Goal: Share content

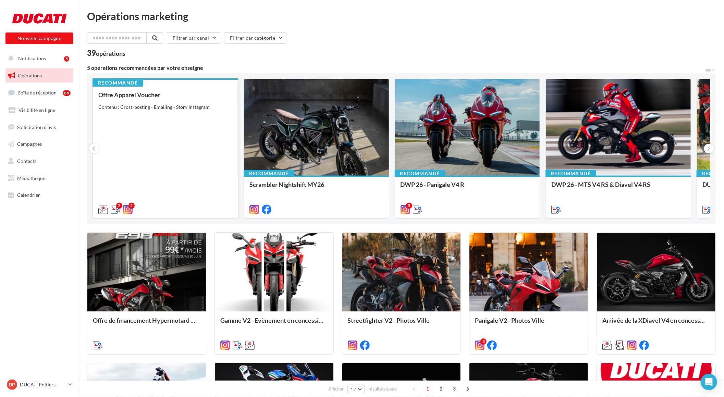
click at [172, 140] on div "Offre Apparel Voucher Contenu : Cross-posting - Emailing - Story Instagram" at bounding box center [165, 151] width 134 height 121
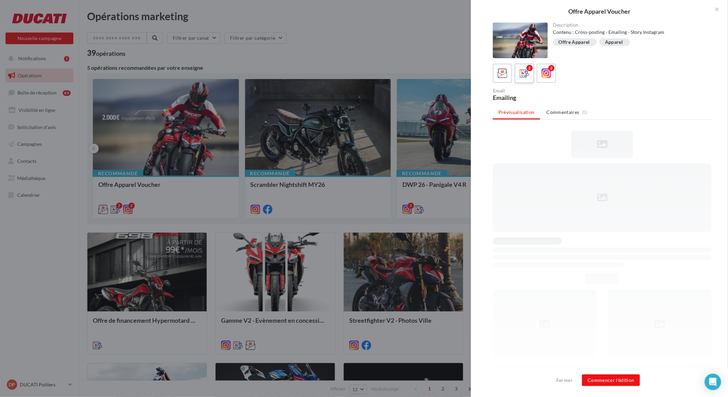
click at [522, 73] on icon at bounding box center [524, 74] width 10 height 10
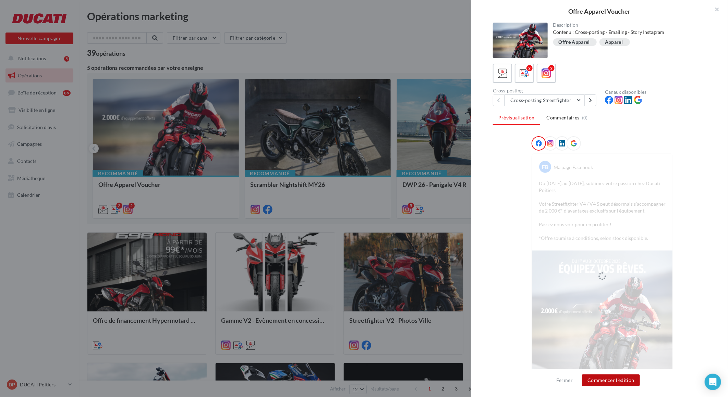
click at [622, 379] on button "Commencer l'édition" at bounding box center [611, 381] width 58 height 12
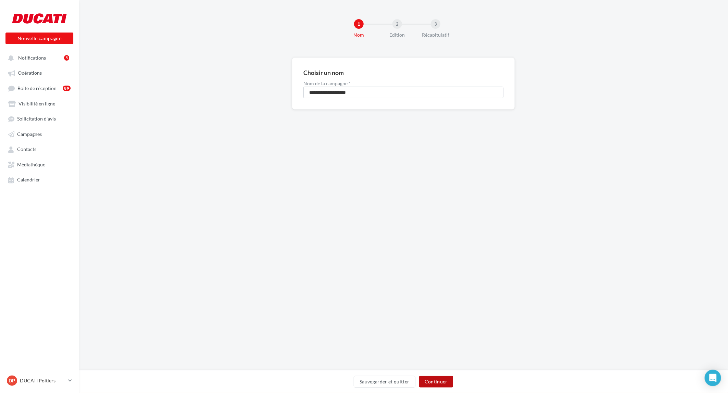
click at [432, 385] on button "Continuer" at bounding box center [436, 382] width 34 height 12
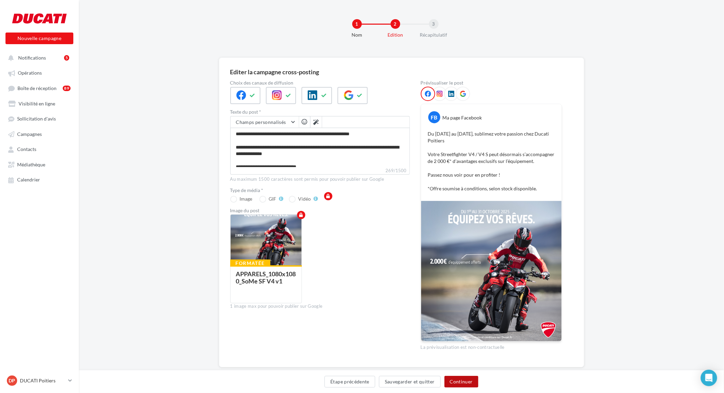
click at [460, 384] on button "Continuer" at bounding box center [461, 382] width 34 height 12
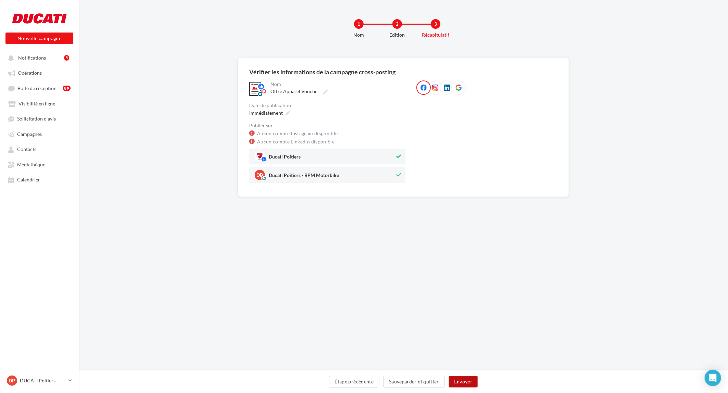
click at [459, 385] on button "Envoyer" at bounding box center [462, 382] width 29 height 12
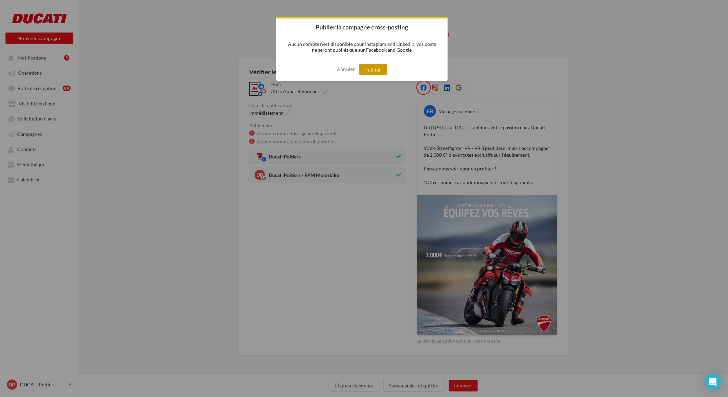
click at [365, 73] on button "Publier" at bounding box center [373, 70] width 28 height 12
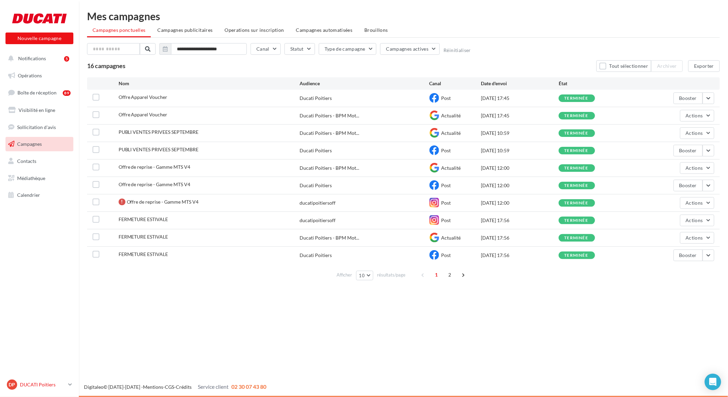
click at [69, 383] on icon at bounding box center [70, 385] width 4 height 6
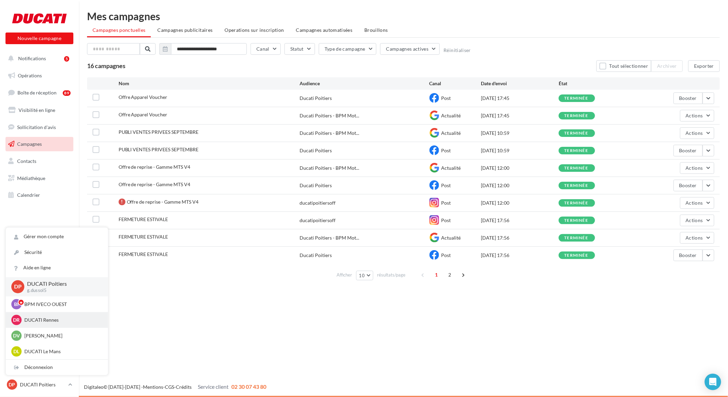
scroll to position [38, 0]
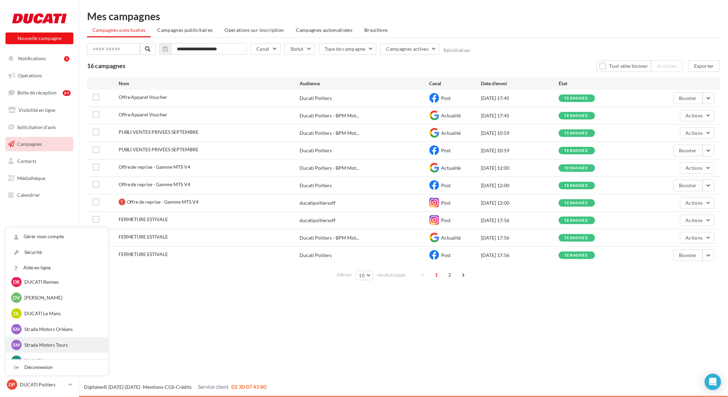
click at [58, 347] on p "Strada Motors Tours" at bounding box center [61, 345] width 75 height 7
